Goal: Task Accomplishment & Management: Complete application form

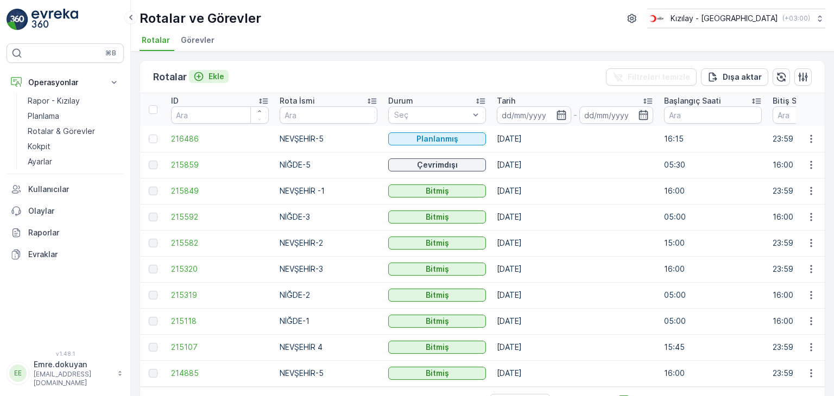
click at [214, 75] on p "Ekle" at bounding box center [216, 76] width 16 height 11
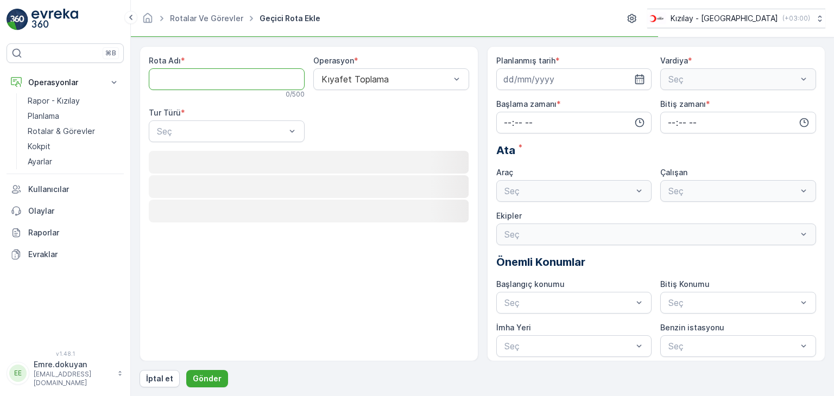
click at [211, 81] on Adı "Rota Adı" at bounding box center [227, 79] width 156 height 22
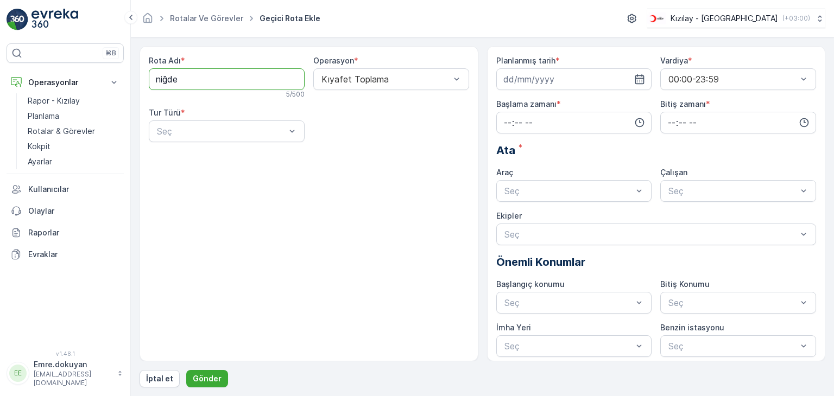
type Adı "NİĞDE-4"
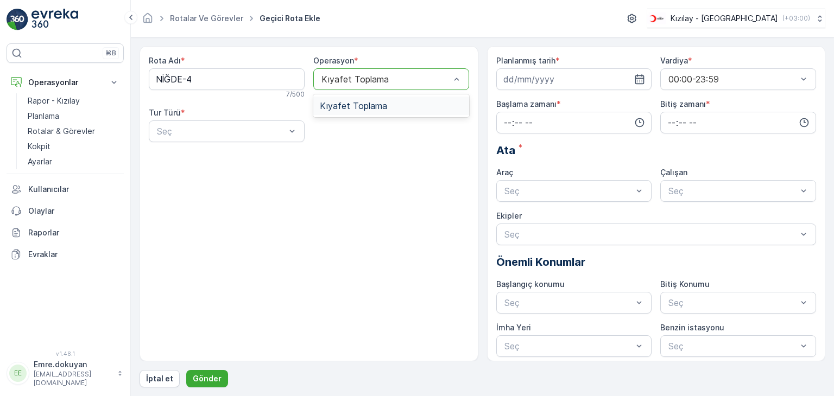
click at [397, 77] on div at bounding box center [385, 79] width 131 height 10
drag, startPoint x: 382, startPoint y: 104, endPoint x: 325, endPoint y: 124, distance: 60.2
click at [380, 105] on span "Kıyafet Toplama" at bounding box center [353, 106] width 67 height 10
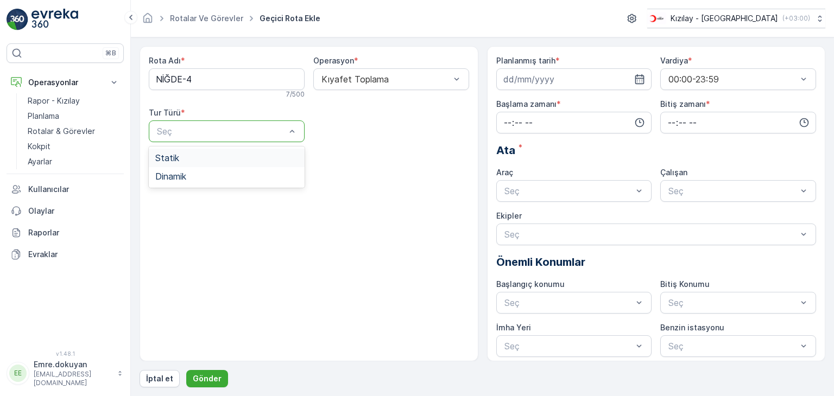
click at [193, 133] on div at bounding box center [221, 131] width 131 height 10
click at [200, 161] on div "Statik" at bounding box center [226, 158] width 143 height 10
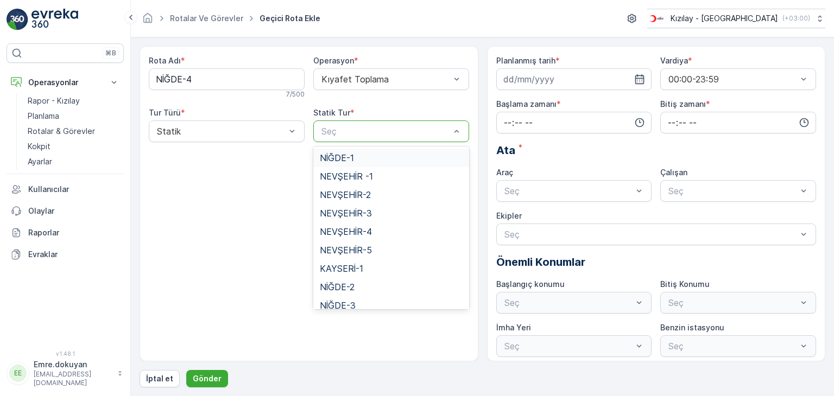
click at [377, 134] on div at bounding box center [385, 131] width 131 height 10
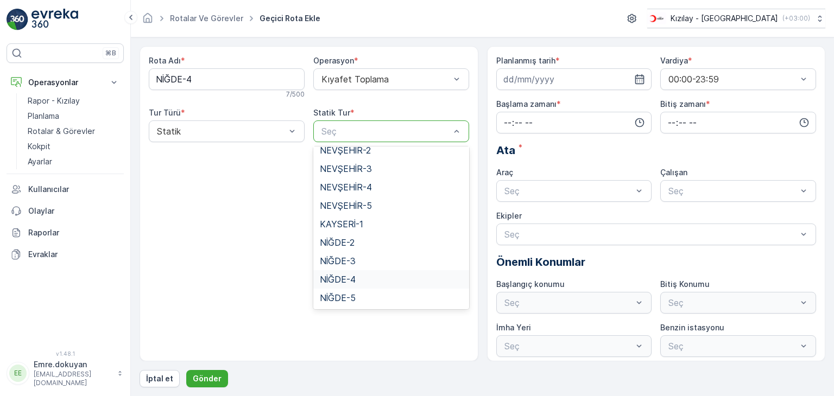
click at [340, 283] on span "NİĞDE-4" at bounding box center [338, 280] width 36 height 10
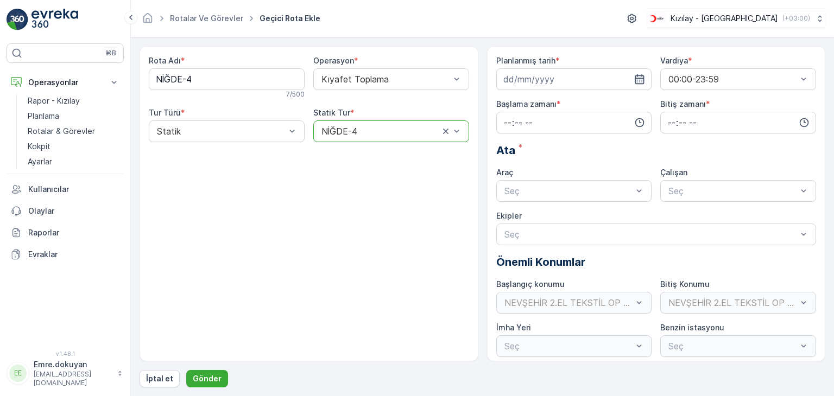
click at [638, 81] on icon "button" at bounding box center [639, 79] width 11 height 11
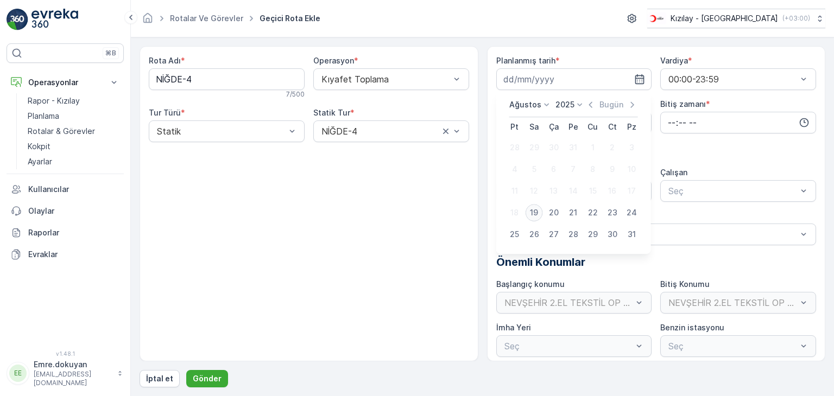
click at [533, 212] on div "19" at bounding box center [533, 212] width 17 height 17
type input "[DATE]"
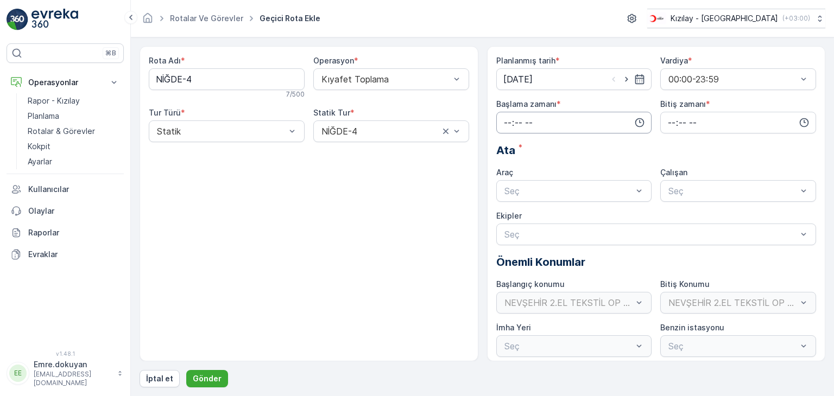
click at [506, 118] on input "time" at bounding box center [574, 123] width 156 height 22
click at [509, 156] on span "08" at bounding box center [508, 156] width 10 height 11
click at [533, 167] on span "30" at bounding box center [529, 165] width 9 height 11
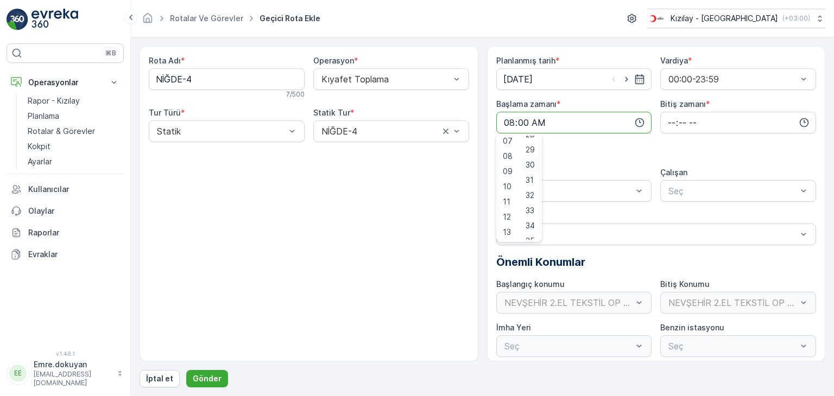
type input "08:30"
click at [666, 117] on input "time" at bounding box center [738, 123] width 156 height 22
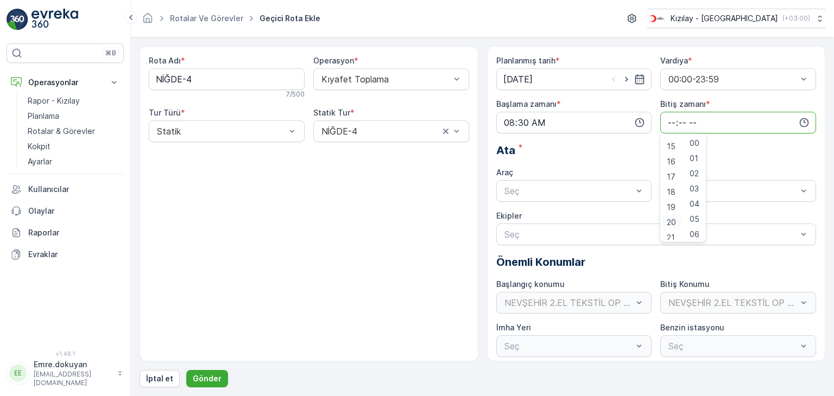
scroll to position [206, 0]
click at [670, 182] on span "16" at bounding box center [670, 180] width 9 height 11
type input "16:00"
drag, startPoint x: 695, startPoint y: 142, endPoint x: 638, endPoint y: 170, distance: 63.6
click at [695, 143] on span "00" at bounding box center [694, 143] width 10 height 11
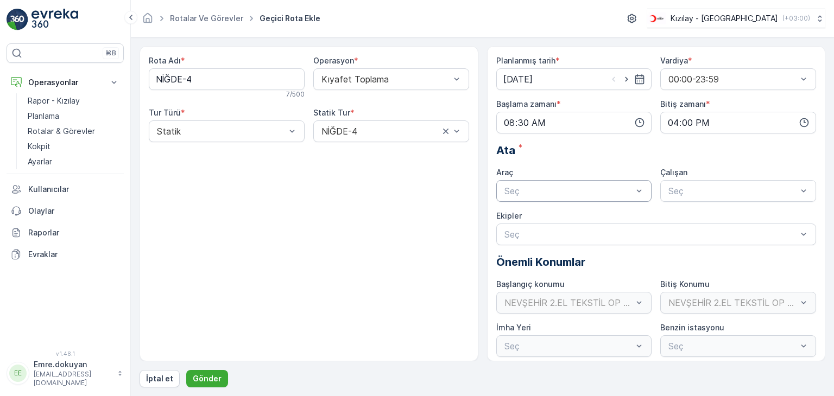
click at [574, 190] on div at bounding box center [568, 191] width 131 height 10
drag, startPoint x: 563, startPoint y: 213, endPoint x: 614, endPoint y: 218, distance: 51.2
click at [564, 214] on div "06DYB239" at bounding box center [574, 218] width 143 height 10
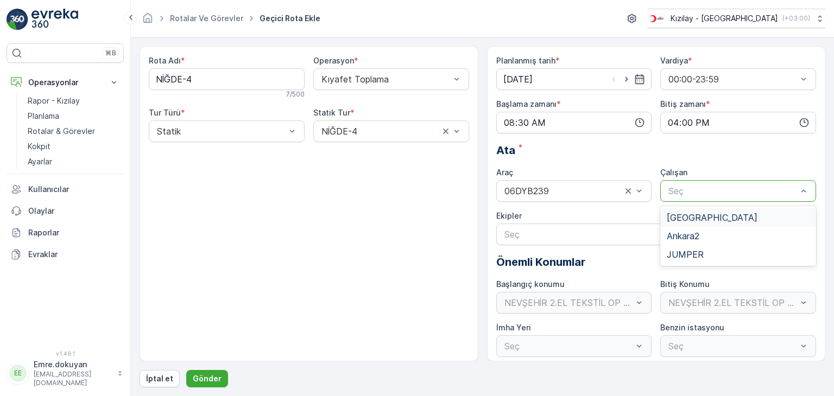
click at [719, 192] on div at bounding box center [732, 191] width 131 height 10
click at [709, 250] on div "JUMPER" at bounding box center [737, 255] width 143 height 10
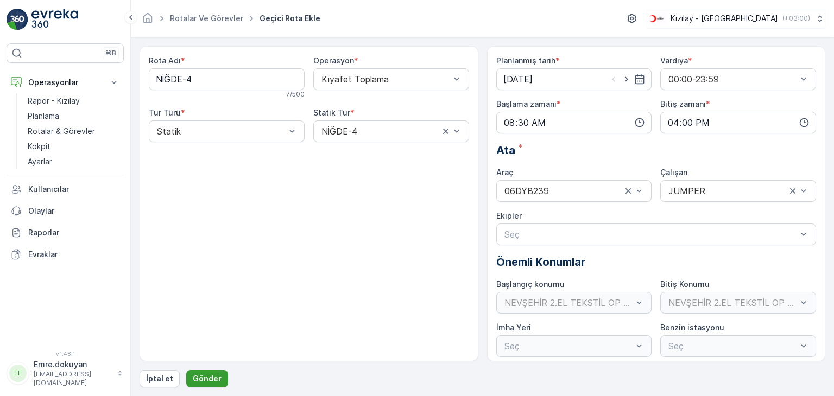
click at [211, 378] on p "Gönder" at bounding box center [207, 378] width 29 height 11
